Goal: Task Accomplishment & Management: Complete application form

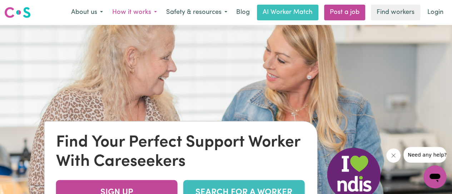
click at [151, 11] on button "How it works" at bounding box center [135, 12] width 54 height 15
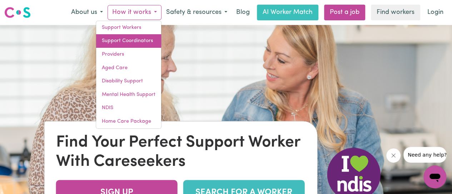
click at [137, 38] on link "Support Coordinators" at bounding box center [128, 41] width 65 height 14
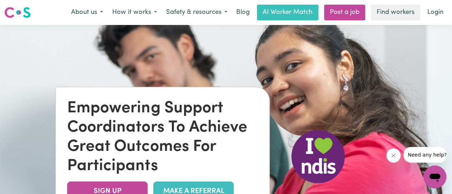
scroll to position [71, 0]
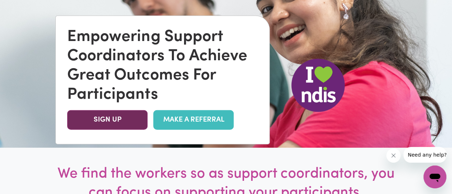
click at [119, 123] on link "SIGN UP" at bounding box center [107, 120] width 80 height 20
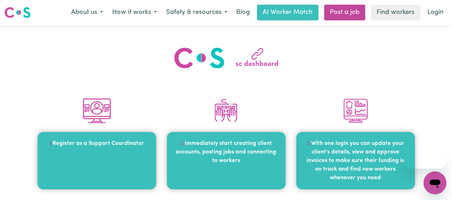
scroll to position [36, 0]
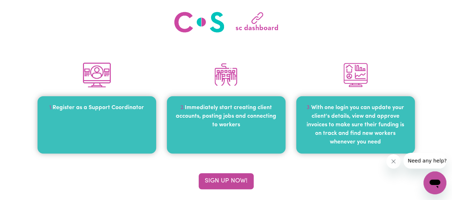
click at [110, 111] on div "1. Register as a Support Coordinator" at bounding box center [97, 124] width 119 height 57
click at [241, 184] on button "Sign up now!" at bounding box center [226, 181] width 55 height 16
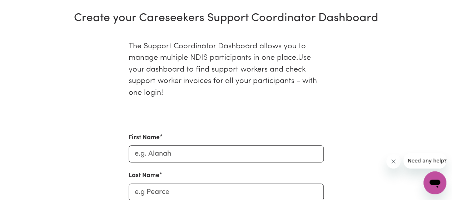
scroll to position [256, 0]
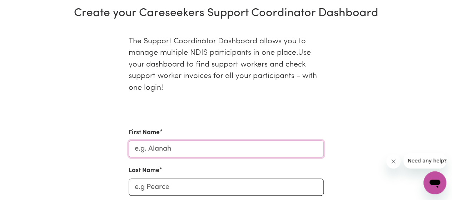
click at [193, 147] on input "First Name" at bounding box center [226, 148] width 195 height 17
type input "[PERSON_NAME]"
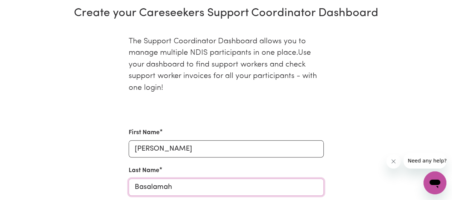
type input "Basalamah"
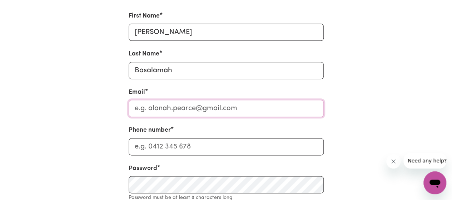
scroll to position [382, 0]
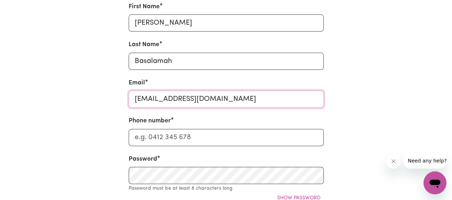
type input "nadya.basalamah@onedoor.org.au"
type input "0491200535"
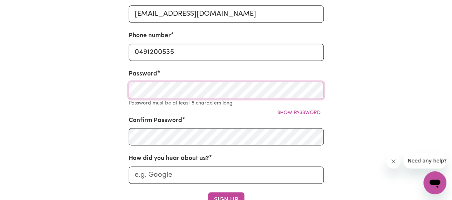
scroll to position [464, 0]
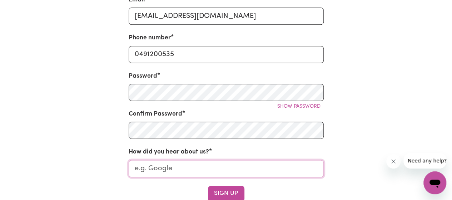
click at [214, 173] on input "How did you hear about us?" at bounding box center [226, 168] width 195 height 17
type input "google"
click at [233, 194] on button "Sign Up" at bounding box center [226, 193] width 36 height 16
click at [295, 104] on button "Show password" at bounding box center [299, 106] width 50 height 11
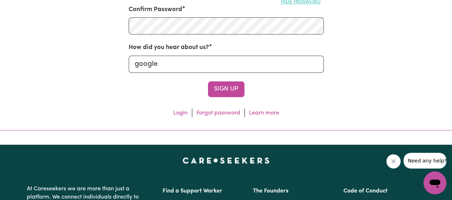
scroll to position [607, 0]
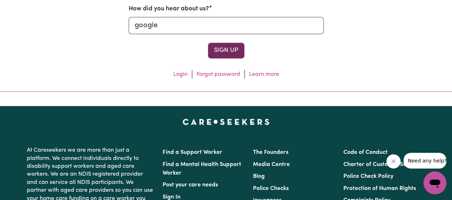
click at [221, 48] on button "Sign Up" at bounding box center [226, 51] width 36 height 16
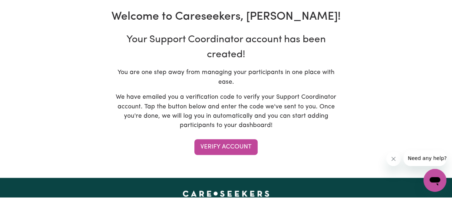
scroll to position [143, 0]
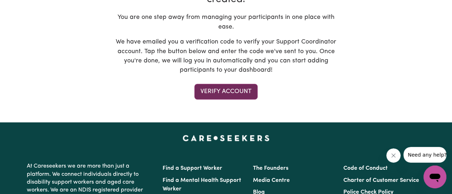
click at [244, 95] on button "Verify Account" at bounding box center [225, 92] width 63 height 16
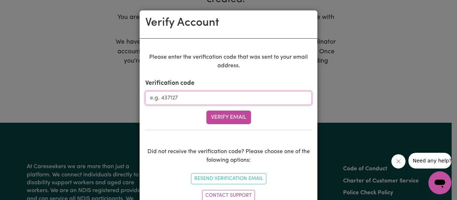
click at [235, 98] on input "Verification code" at bounding box center [228, 98] width 166 height 14
click at [169, 99] on input "Verification code" at bounding box center [228, 98] width 166 height 14
paste input "271251"
type input "271251"
click at [229, 113] on button "Verify Email" at bounding box center [229, 117] width 45 height 14
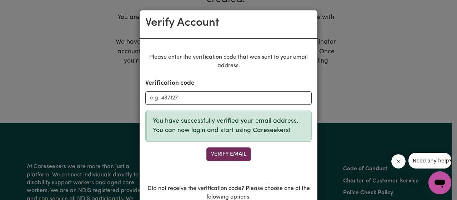
click at [233, 150] on button "Verify Email" at bounding box center [229, 154] width 45 height 14
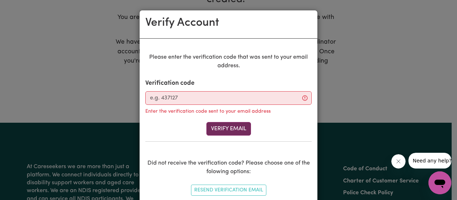
click at [241, 130] on button "Verify Email" at bounding box center [229, 129] width 45 height 14
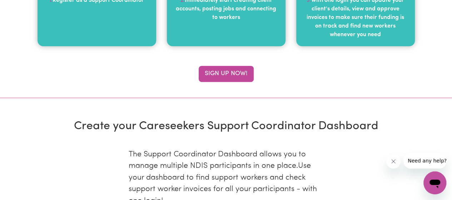
type input "nadya.basalamah@onedoor.org.au"
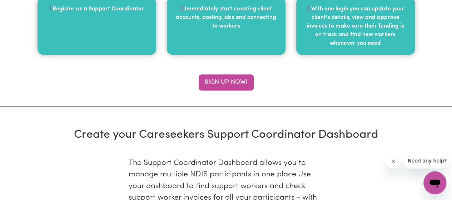
scroll to position [0, 0]
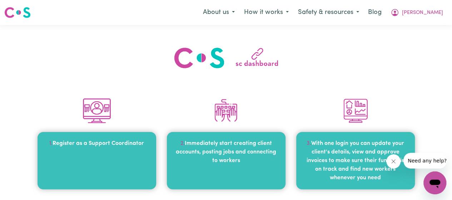
click at [198, 164] on div "2. Immediately start creating client accounts, posting jobs and connecting to w…" at bounding box center [226, 160] width 119 height 57
click at [239, 16] on button "About us" at bounding box center [218, 12] width 41 height 15
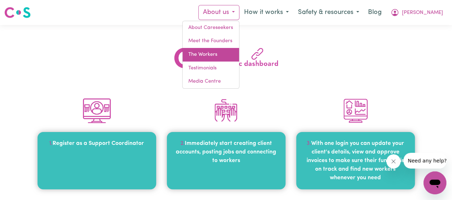
click at [239, 55] on link "The Workers" at bounding box center [211, 55] width 56 height 14
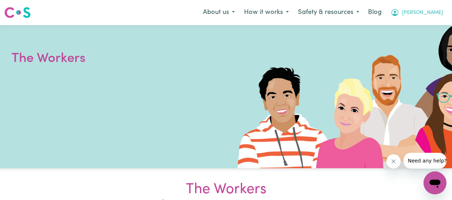
click at [430, 14] on span "[PERSON_NAME]" at bounding box center [422, 13] width 41 height 8
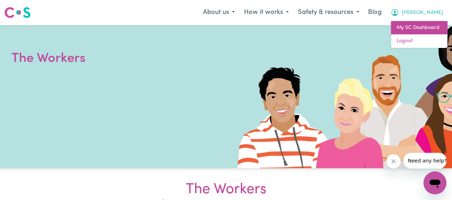
click at [417, 30] on link "My SC Dashboard" at bounding box center [419, 28] width 56 height 14
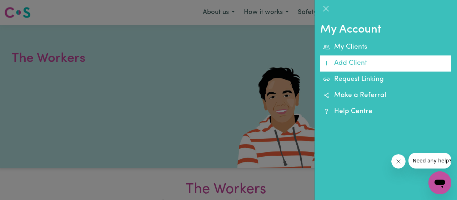
click at [352, 61] on link "Add Client" at bounding box center [385, 63] width 131 height 16
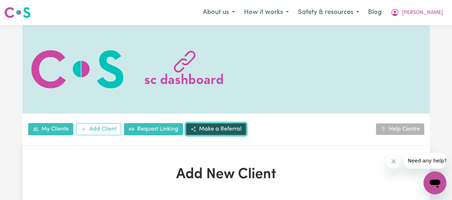
click at [208, 131] on link "Make a Referral" at bounding box center [216, 129] width 60 height 12
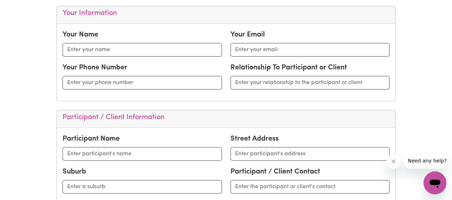
scroll to position [357, 0]
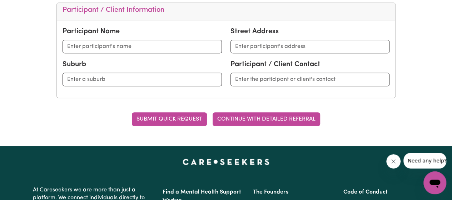
click at [254, 123] on button "CONTINUE WITH DETAILED REFERRAL" at bounding box center [267, 119] width 108 height 14
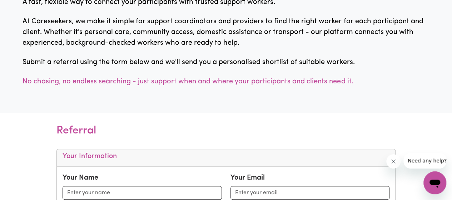
scroll to position [0, 0]
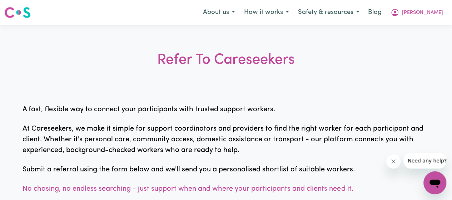
click at [436, 179] on icon "Open messaging window" at bounding box center [434, 183] width 11 height 9
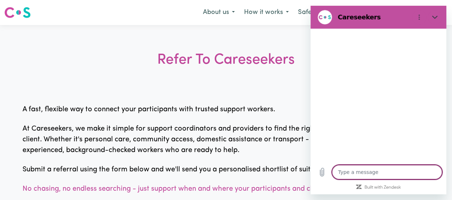
type textarea "i"
type textarea "x"
type textarea "is"
type textarea "x"
type textarea "is"
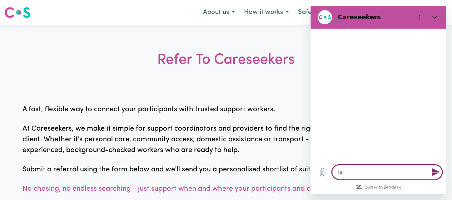
type textarea "x"
type textarea "is t"
type textarea "x"
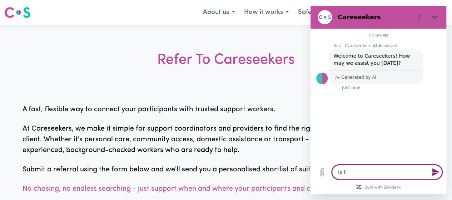
type textarea "is th"
type textarea "x"
type textarea "is the"
type textarea "x"
type textarea "is ther"
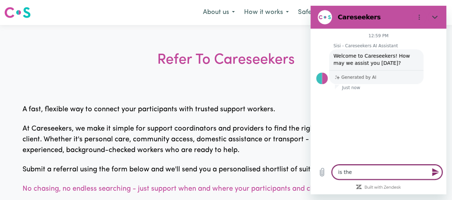
type textarea "x"
type textarea "is therw"
type textarea "x"
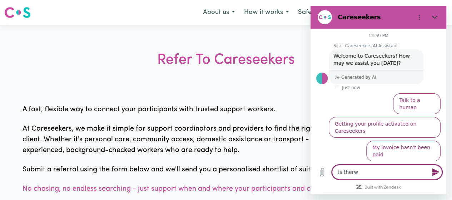
scroll to position [13, 0]
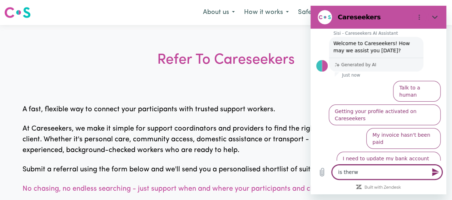
type textarea "is ther"
type textarea "x"
type textarea "is there"
type textarea "x"
type textarea "is there"
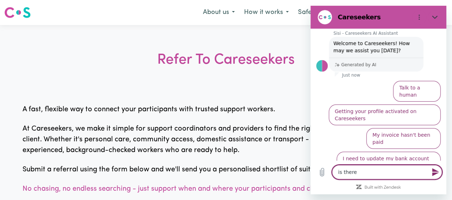
type textarea "x"
type textarea "is there a"
type textarea "x"
type textarea "is there a"
type textarea "x"
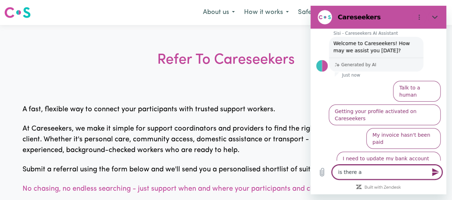
type textarea "is there a m"
type textarea "x"
type textarea "is there a mn"
type textarea "x"
type textarea "is there a m"
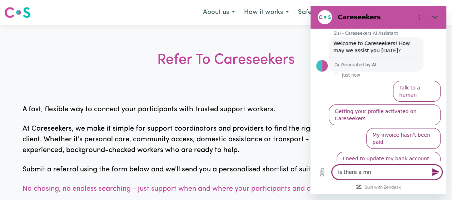
type textarea "x"
type textarea "is there a mi"
type textarea "x"
type textarea "is there a mim"
type textarea "x"
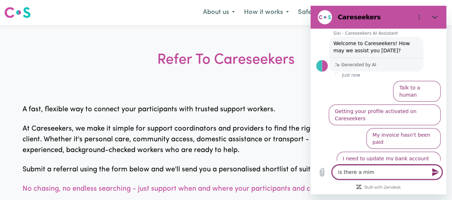
type textarea "is there a mimm"
type textarea "x"
type textarea "is there a mimmu"
type textarea "x"
type textarea "is there a mimmum"
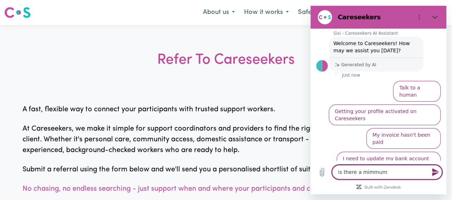
type textarea "x"
type textarea "is there a mimmum"
type textarea "x"
type textarea "is there a mimmum h"
type textarea "x"
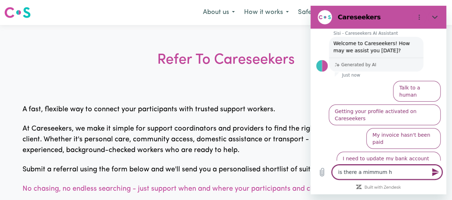
type textarea "is there a mimmum hp"
type textarea "x"
type textarea "is there a mimmum hpu"
type textarea "x"
type textarea "is there a mimmum hpur"
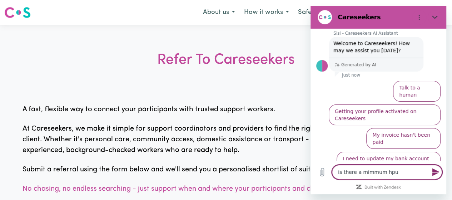
type textarea "x"
type textarea "is there a mimmum hpu"
type textarea "x"
type textarea "is there a mimmum hp"
type textarea "x"
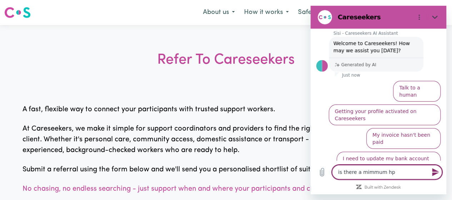
type textarea "is there a mimmum h"
type textarea "x"
type textarea "is there a mimmum ho"
type textarea "x"
type textarea "is there a mimmum hou"
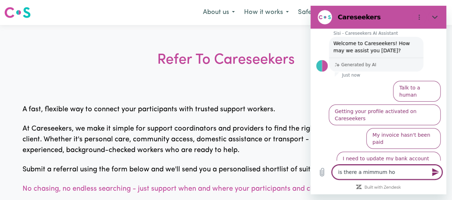
type textarea "x"
type textarea "is there a mimmum hour"
type textarea "x"
type textarea "is there a mimmum hour"
type textarea "x"
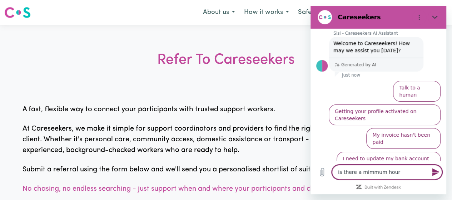
type textarea "is there a mimmum hour o"
type textarea "x"
type textarea "is there a mimmum hour os"
type textarea "x"
type textarea "is there a mimmum hour os"
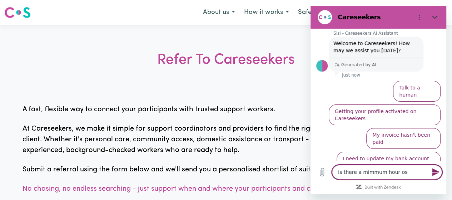
type textarea "x"
type textarea "is there a mimmum hour os"
type textarea "x"
type textarea "is there a mimmum hour o"
type textarea "x"
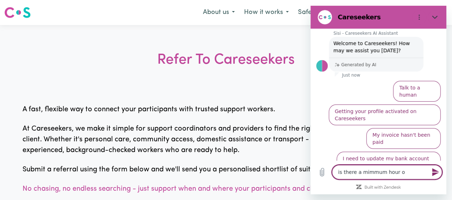
type textarea "is there a mimmum hour of"
type textarea "x"
type textarea "is there a mimmum hour of"
type textarea "x"
type textarea "is there a mimmum hour of s"
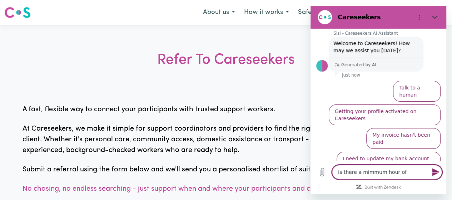
type textarea "x"
type textarea "is there a mimmum hour of su"
type textarea "x"
type textarea "is there a mimmum hour of sup"
type textarea "x"
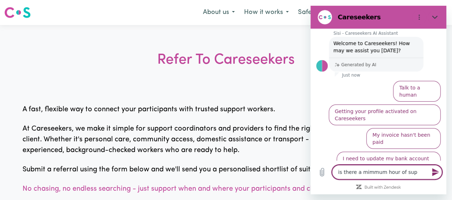
type textarea "is there a mimmum hour of supp"
type textarea "x"
type textarea "is there a mimmum hour of suppo"
type textarea "x"
type textarea "is there a mimmum hour of suppor"
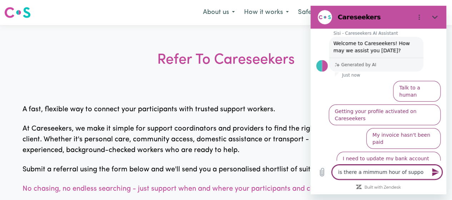
type textarea "x"
type textarea "is there a mimmum hour of support"
type textarea "x"
type textarea "is there a mimmum hour of support"
type textarea "x"
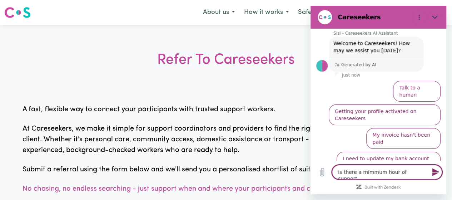
type textarea "is there a mimmum hour of support s"
type textarea "x"
type textarea "is there a mimmum hour of support sh"
type textarea "x"
type textarea "is there a mimmum hour of support shi"
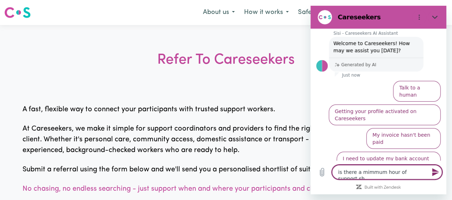
type textarea "x"
type textarea "is there a mimmum hour of support shif"
type textarea "x"
type textarea "is there a mimmum hour of support shift"
type textarea "x"
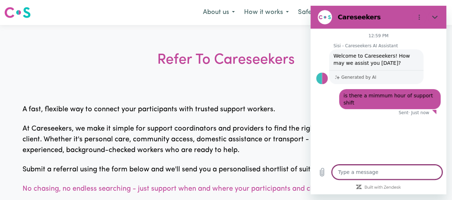
scroll to position [0, 0]
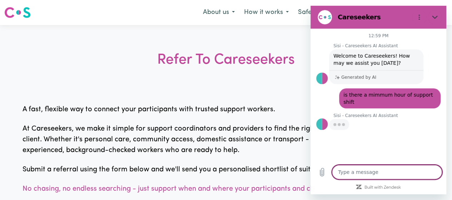
type textarea "x"
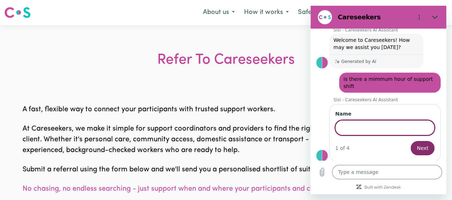
scroll to position [16, 0]
click at [417, 143] on span "Next" at bounding box center [423, 147] width 12 height 9
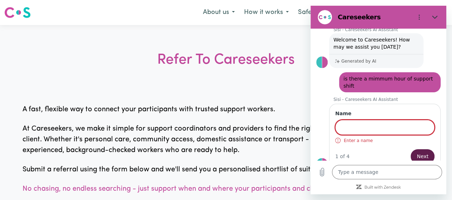
scroll to position [25, 0]
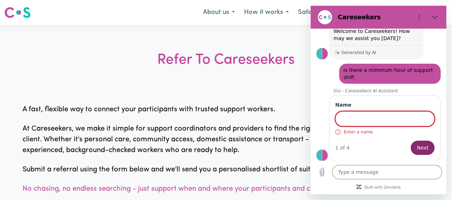
click at [378, 121] on input "Name" at bounding box center [384, 118] width 99 height 15
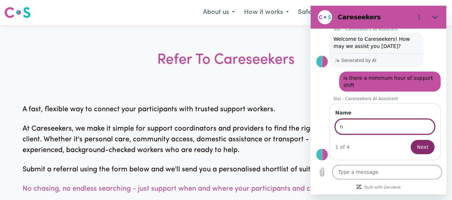
scroll to position [16, 0]
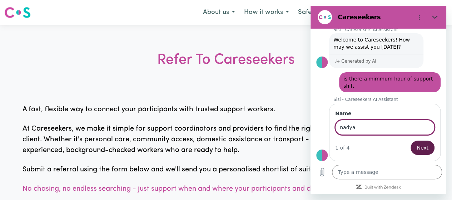
type input "nadya"
click at [417, 144] on span "Next" at bounding box center [423, 147] width 12 height 9
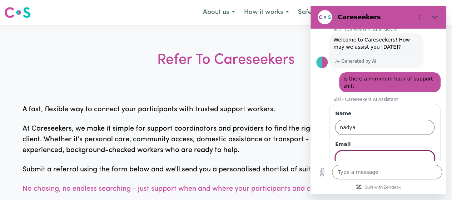
scroll to position [46, 0]
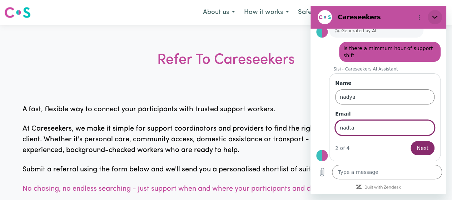
type input "nadta"
click at [433, 16] on icon "Close" at bounding box center [435, 17] width 6 height 6
type textarea "x"
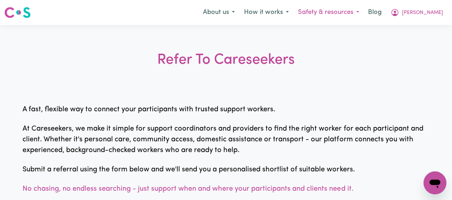
click at [364, 14] on button "Safety & resources" at bounding box center [328, 12] width 70 height 15
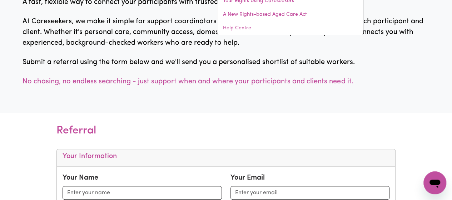
scroll to position [0, 0]
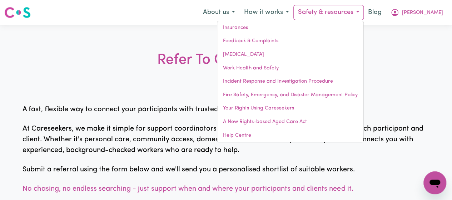
click at [117, 68] on h3 "Refer To Careseekers" at bounding box center [226, 57] width 294 height 59
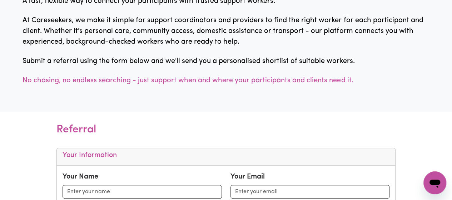
scroll to position [214, 0]
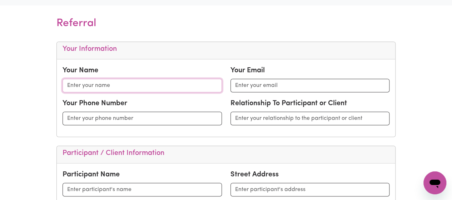
click at [124, 83] on input "text" at bounding box center [142, 86] width 159 height 14
type input "nadya"
type input "nadya.basalamah@onedoor.org.au"
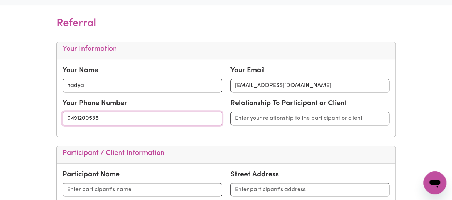
type input "0491200535"
type input "n"
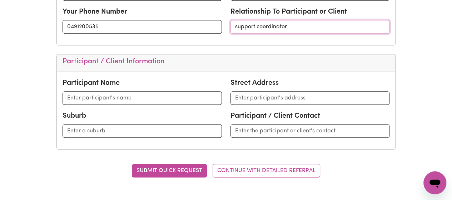
scroll to position [326, 0]
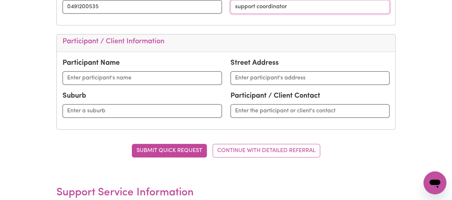
type input "support coordinator"
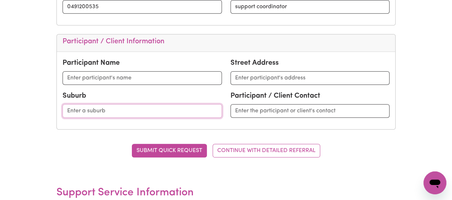
click at [109, 105] on input "text" at bounding box center [142, 111] width 159 height 14
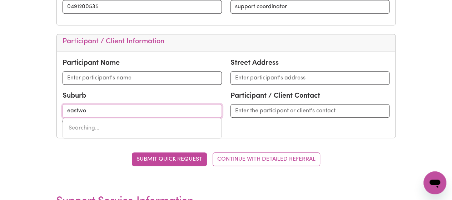
type input "eastwoo"
type input "eastwooD, New South Wales, 2122"
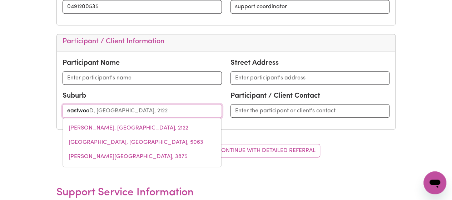
type input "eastwoof"
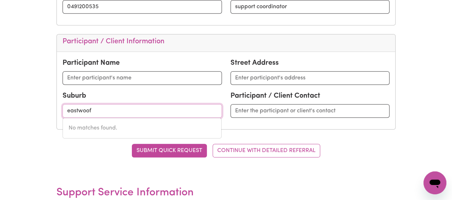
type input "eastwoo"
type input "eastwooD, New South Wales, 2122"
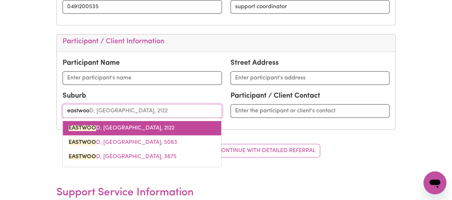
click at [101, 123] on link "EASTWOO D, New South Wales, 2122" at bounding box center [142, 128] width 158 height 14
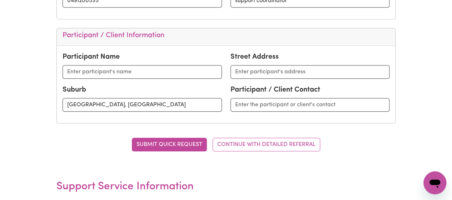
scroll to position [397, 0]
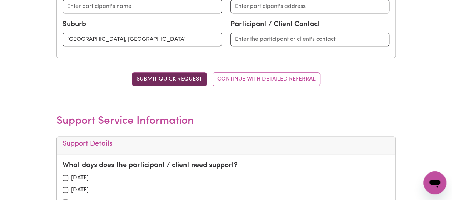
click at [178, 79] on button "SUBMIT QUICK REQUEST" at bounding box center [169, 79] width 75 height 14
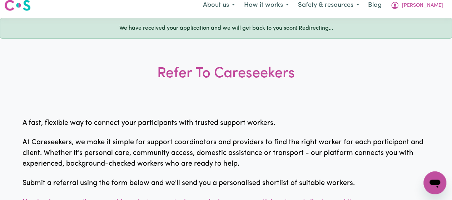
scroll to position [0, 0]
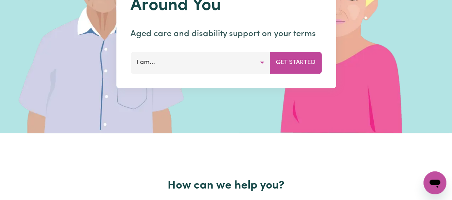
scroll to position [71, 0]
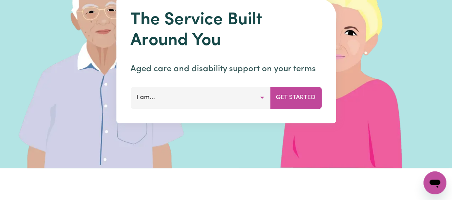
click at [226, 102] on button "I am..." at bounding box center [200, 97] width 140 height 21
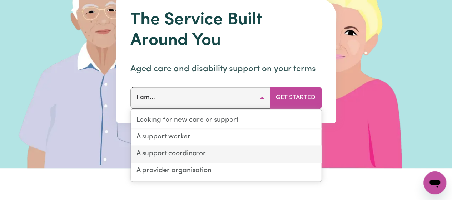
click at [217, 154] on link "A support coordinator" at bounding box center [226, 154] width 190 height 17
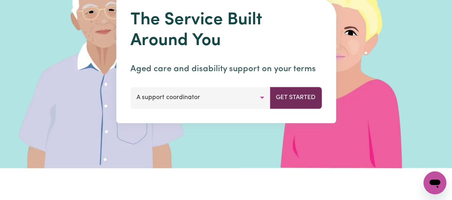
click at [318, 99] on button "Get Started" at bounding box center [296, 97] width 52 height 21
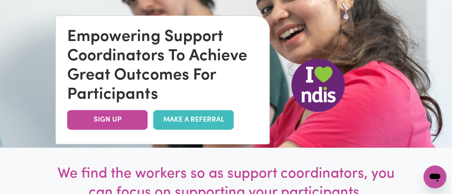
scroll to position [286, 0]
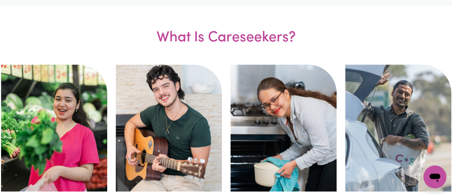
click at [275, 55] on h3 "What Is Careseekers?" at bounding box center [226, 35] width 294 height 59
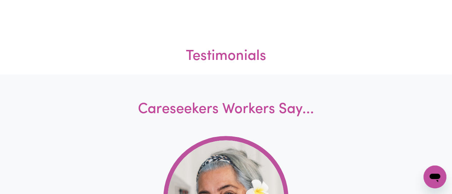
scroll to position [2072, 0]
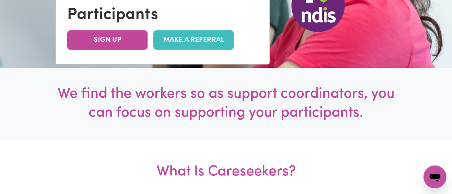
scroll to position [179, 0]
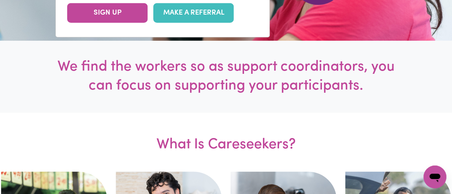
click at [212, 23] on link "MAKE A REFERRAL" at bounding box center [193, 13] width 80 height 20
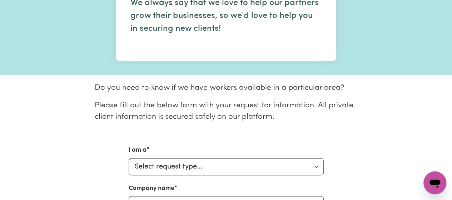
scroll to position [179, 0]
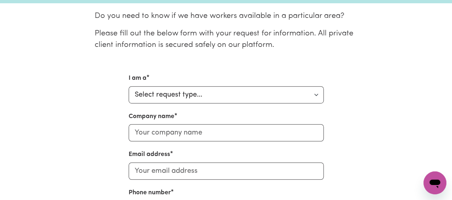
click at [263, 84] on div "I am a Select request type... Individual looking for care and support for mysel…" at bounding box center [226, 88] width 195 height 29
click at [261, 89] on select "Select request type... Individual looking for care and support for myself and m…" at bounding box center [226, 94] width 195 height 17
select select "Support Coordinator"
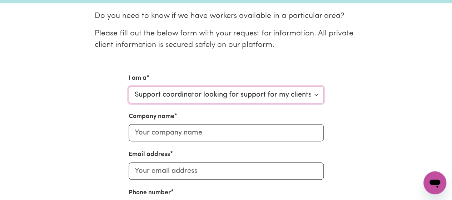
click at [129, 86] on select "Select request type... Individual looking for care and support for myself and m…" at bounding box center [226, 94] width 195 height 17
click at [272, 129] on input "Company name" at bounding box center [226, 132] width 195 height 17
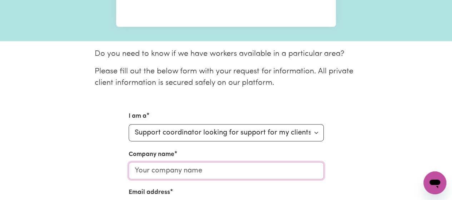
scroll to position [0, 0]
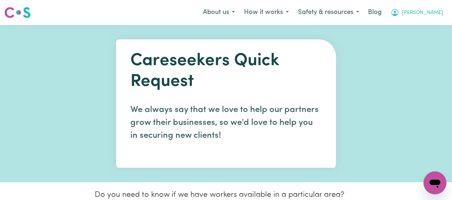
click at [432, 16] on span "[PERSON_NAME]" at bounding box center [422, 13] width 41 height 8
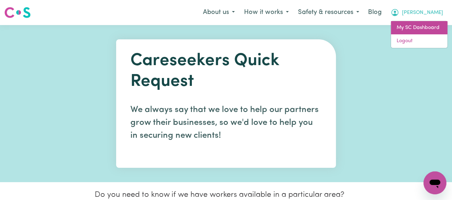
click at [427, 25] on link "My SC Dashboard" at bounding box center [419, 28] width 56 height 14
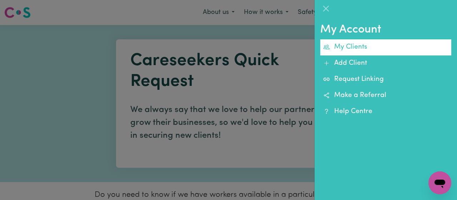
click at [359, 49] on link "My Clients" at bounding box center [385, 47] width 131 height 16
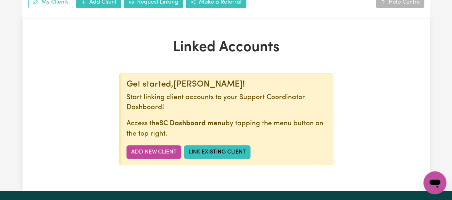
scroll to position [71, 0]
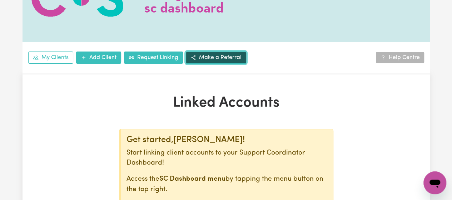
click at [219, 53] on link "Make a Referral" at bounding box center [216, 57] width 60 height 12
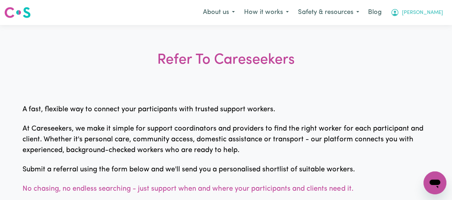
click at [442, 17] on button "[PERSON_NAME]" at bounding box center [417, 12] width 62 height 15
click at [292, 99] on div "Refer To Careseekers A fast, flexible way to connect your participants with tru…" at bounding box center [226, 122] width 452 height 195
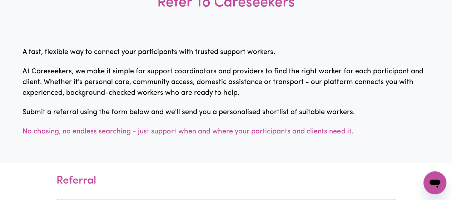
scroll to position [107, 0]
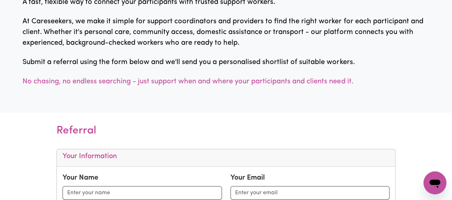
click at [277, 69] on div "Refer To Careseekers A fast, flexible way to connect your participants with tru…" at bounding box center [226, 15] width 452 height 195
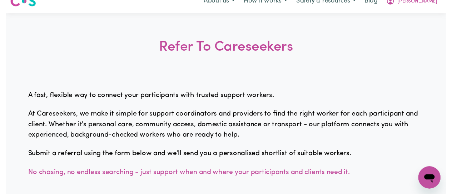
scroll to position [0, 0]
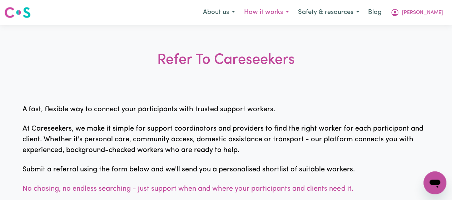
click at [293, 12] on button "How it works" at bounding box center [266, 12] width 54 height 15
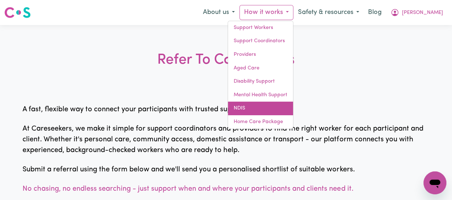
click at [279, 105] on link "NDIS" at bounding box center [260, 108] width 65 height 14
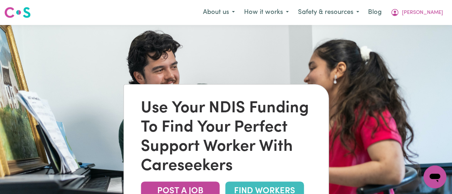
scroll to position [107, 0]
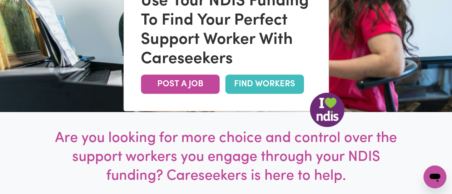
click at [270, 89] on link "FIND WORKERS" at bounding box center [264, 84] width 79 height 19
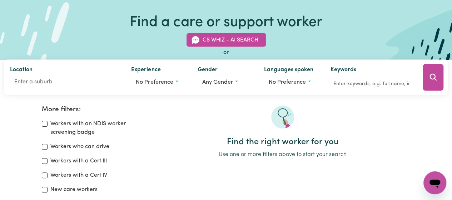
scroll to position [36, 0]
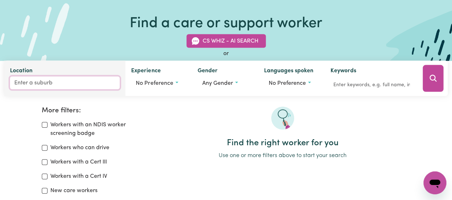
click at [36, 85] on input "Location" at bounding box center [65, 82] width 110 height 13
type input "eastwood"
type input "eastwood, New South Wales, 2122"
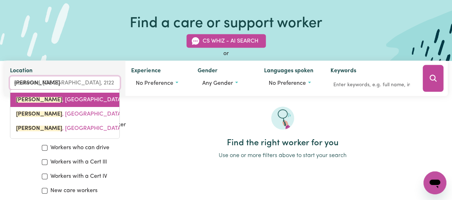
click at [64, 102] on span "EASTWOOD , New South Wales, 2122" at bounding box center [76, 100] width 120 height 6
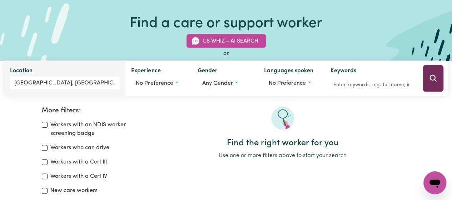
click at [427, 76] on button "Search" at bounding box center [433, 78] width 21 height 27
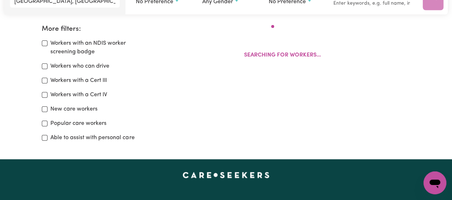
scroll to position [119, 0]
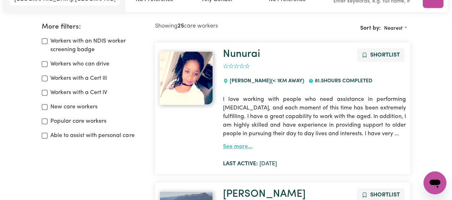
click at [239, 149] on link "See more..." at bounding box center [237, 147] width 29 height 6
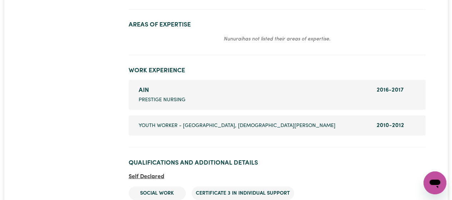
scroll to position [715, 0]
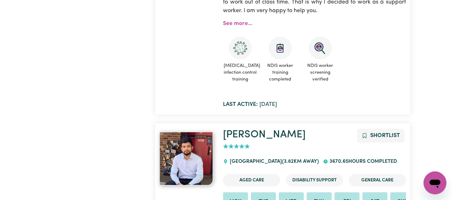
scroll to position [5907, 0]
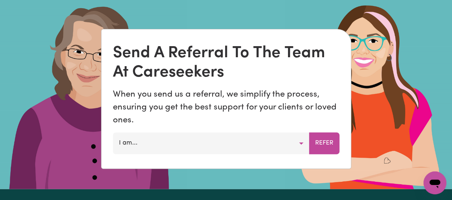
scroll to position [464, 0]
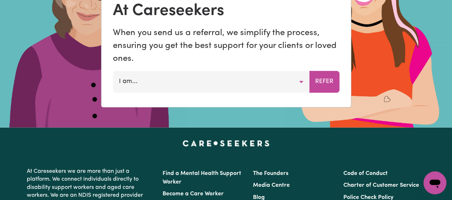
click at [234, 79] on button "I am..." at bounding box center [211, 81] width 196 height 21
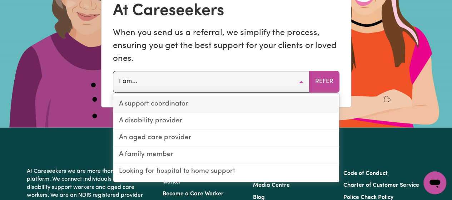
click at [208, 105] on link "A support coordinator" at bounding box center [226, 104] width 226 height 17
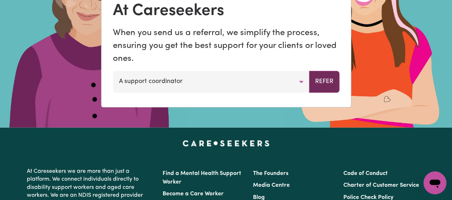
click at [321, 78] on button "Refer" at bounding box center [324, 81] width 30 height 21
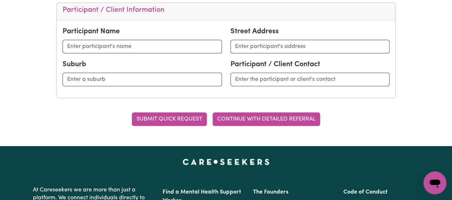
click at [250, 115] on button "CONTINUE WITH DETAILED REFERRAL" at bounding box center [267, 119] width 108 height 14
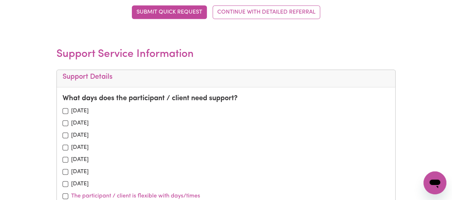
scroll to position [464, 0]
click at [74, 109] on label "[DATE]" at bounding box center [80, 110] width 18 height 9
click at [74, 120] on label "[DATE]" at bounding box center [80, 122] width 18 height 9
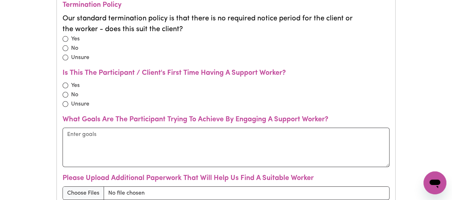
scroll to position [1215, 0]
